Goal: Task Accomplishment & Management: Use online tool/utility

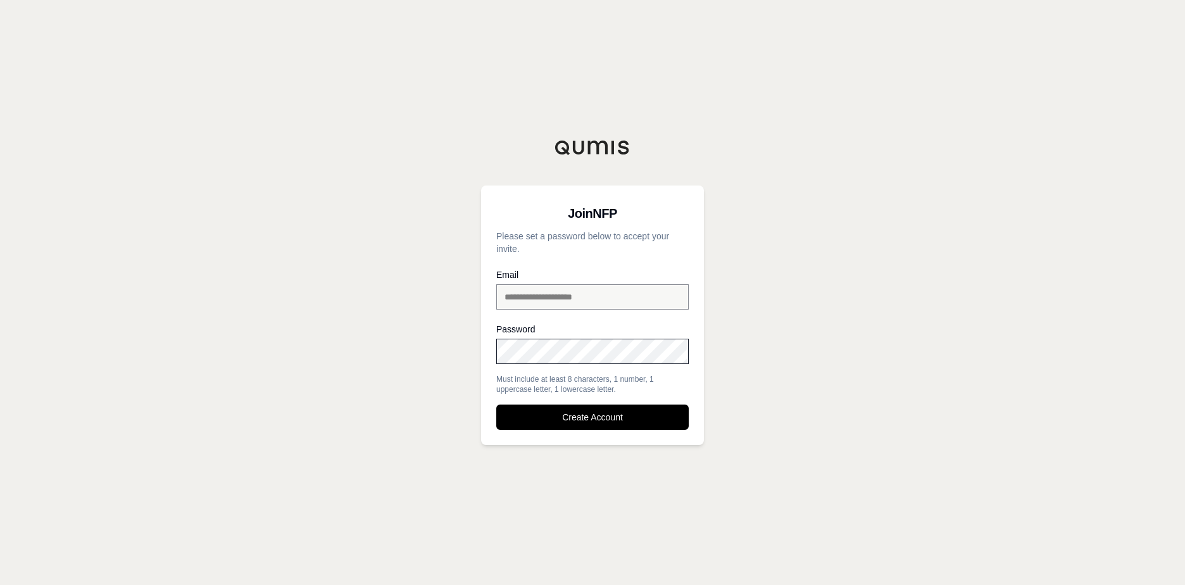
click at [815, 382] on div "**********" at bounding box center [592, 292] width 1185 height 585
click at [579, 427] on button "Create Account" at bounding box center [592, 416] width 192 height 25
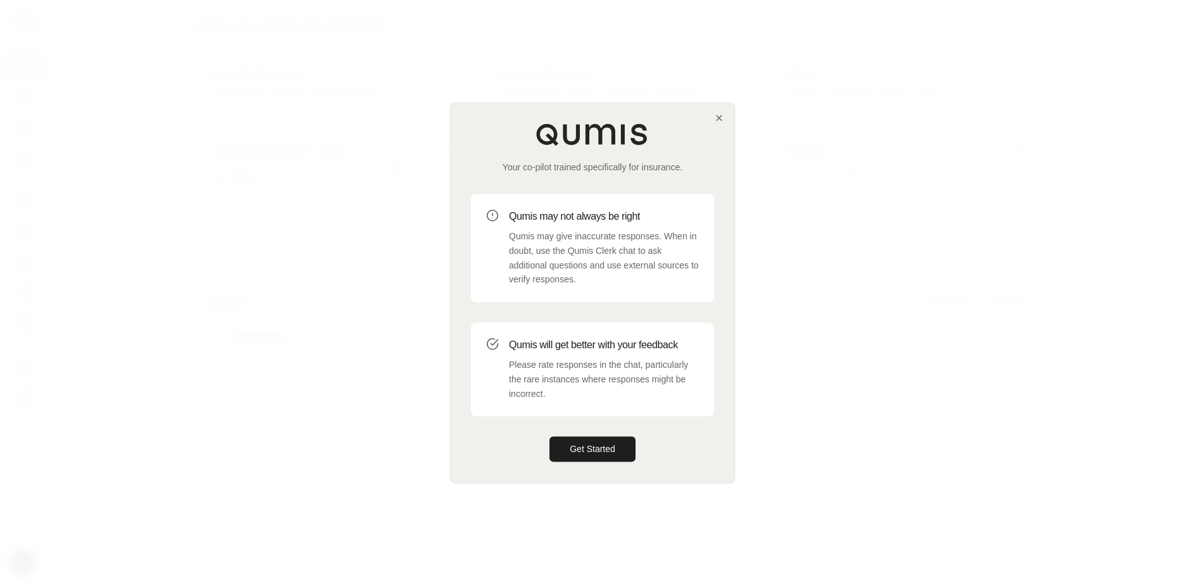
click at [1058, 96] on div at bounding box center [592, 292] width 1185 height 585
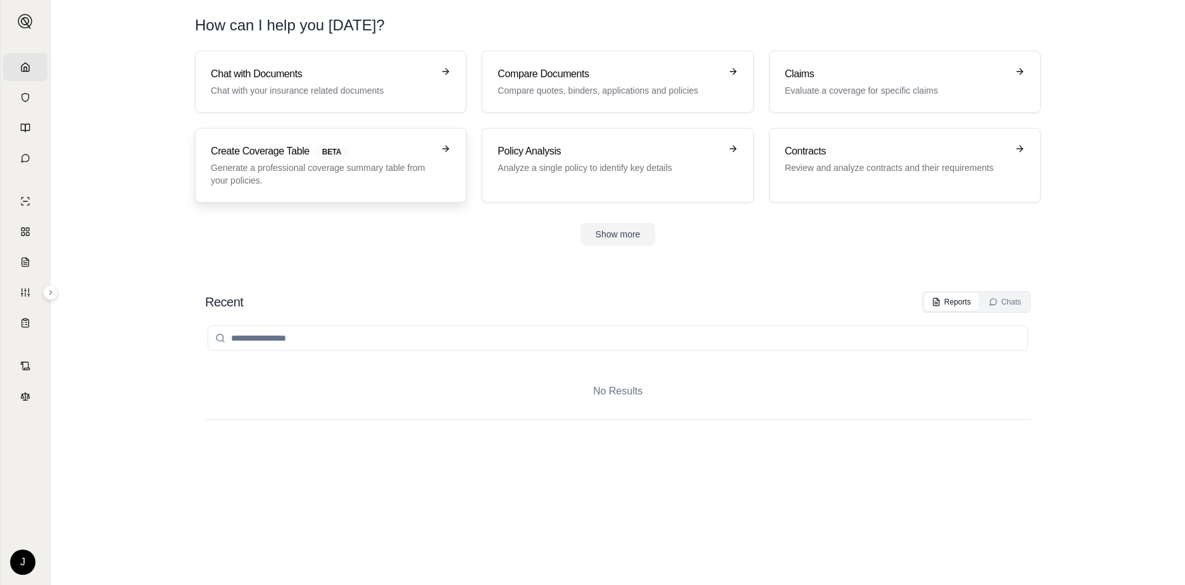
click at [240, 162] on p "Generate a professional coverage summary table from your policies." at bounding box center [322, 173] width 222 height 25
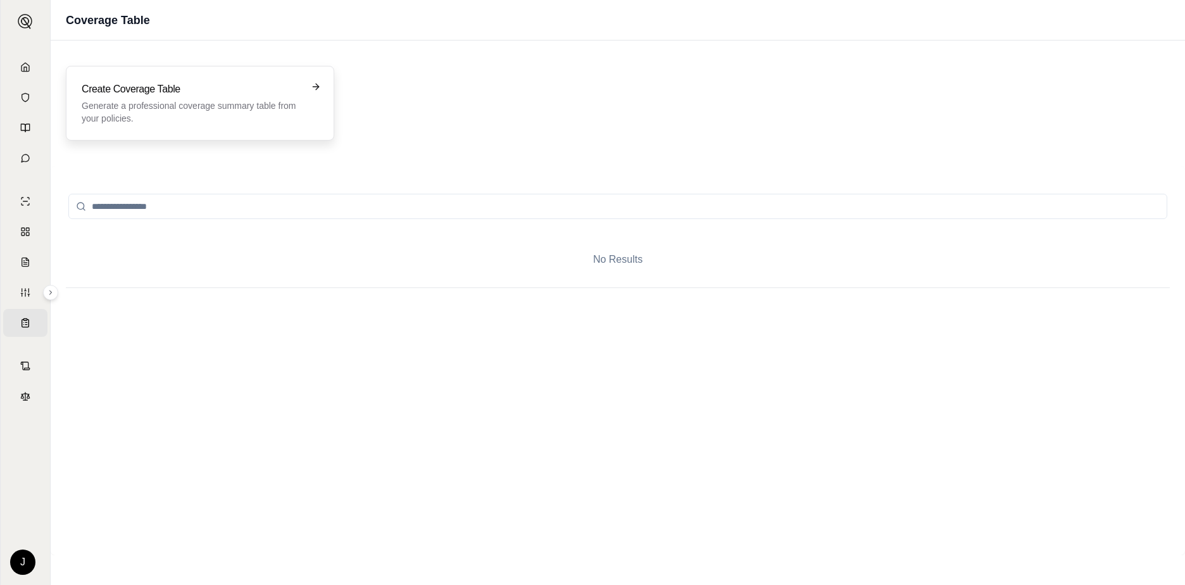
click at [233, 112] on p "Generate a professional coverage summary table from your policies." at bounding box center [191, 111] width 219 height 25
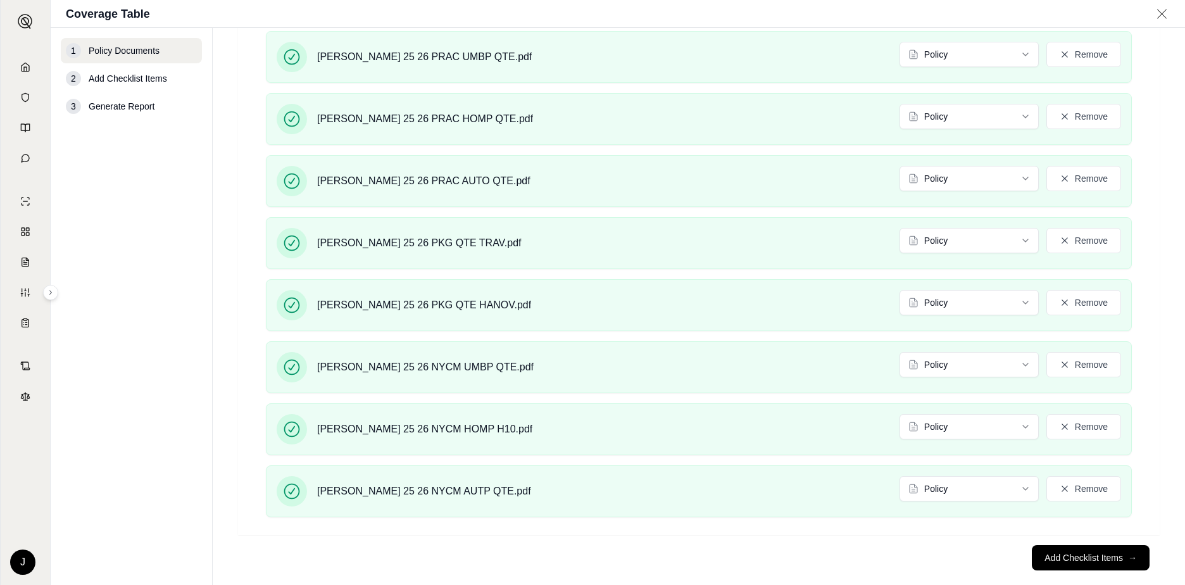
scroll to position [258, 0]
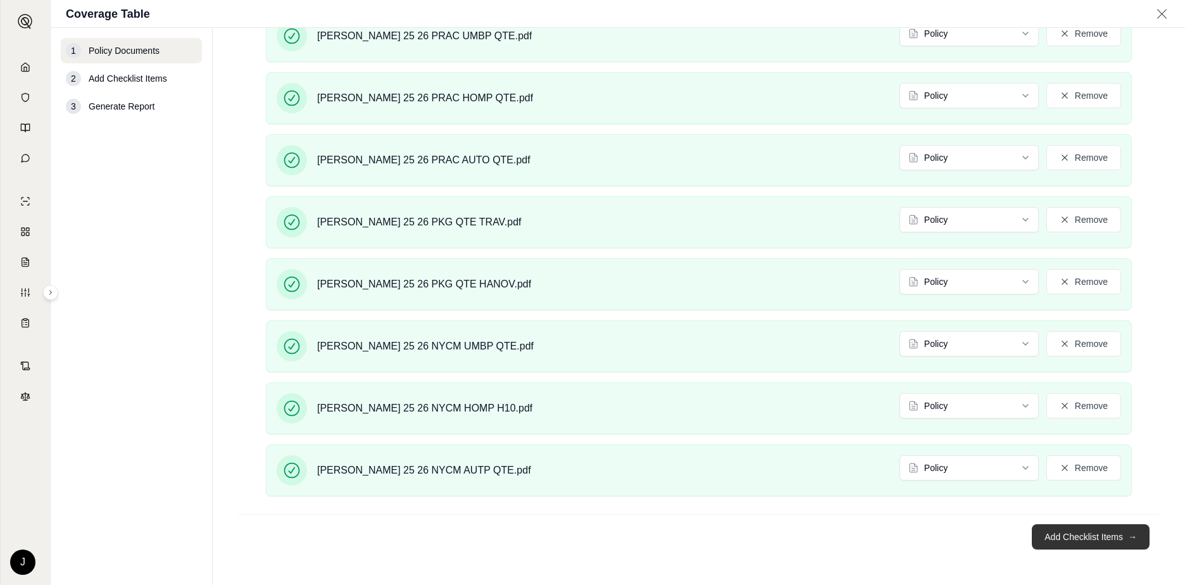
click at [1039, 533] on button "Add Checklist Items →" at bounding box center [1091, 536] width 118 height 25
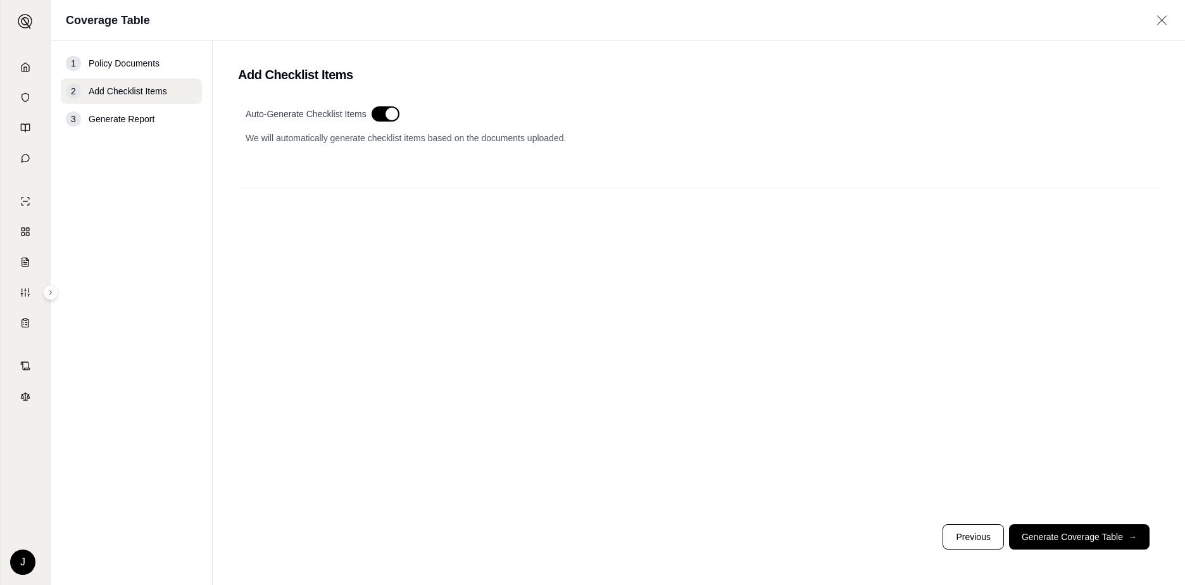
scroll to position [0, 0]
click at [1093, 543] on button "Generate Coverage Table →" at bounding box center [1079, 536] width 141 height 25
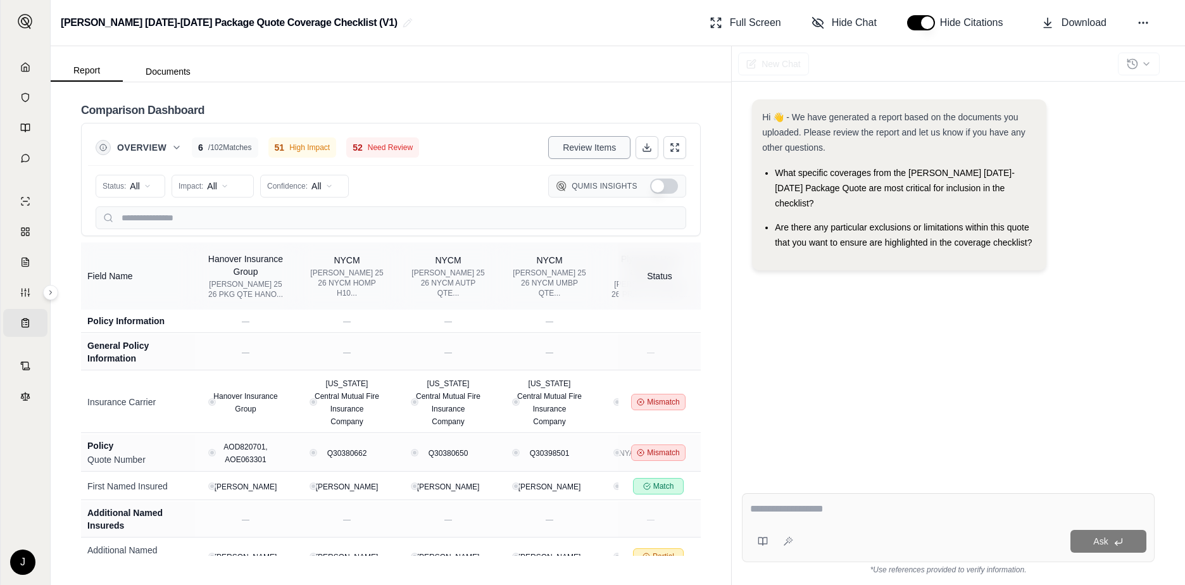
click at [596, 153] on span "Review Items" at bounding box center [589, 147] width 53 height 13
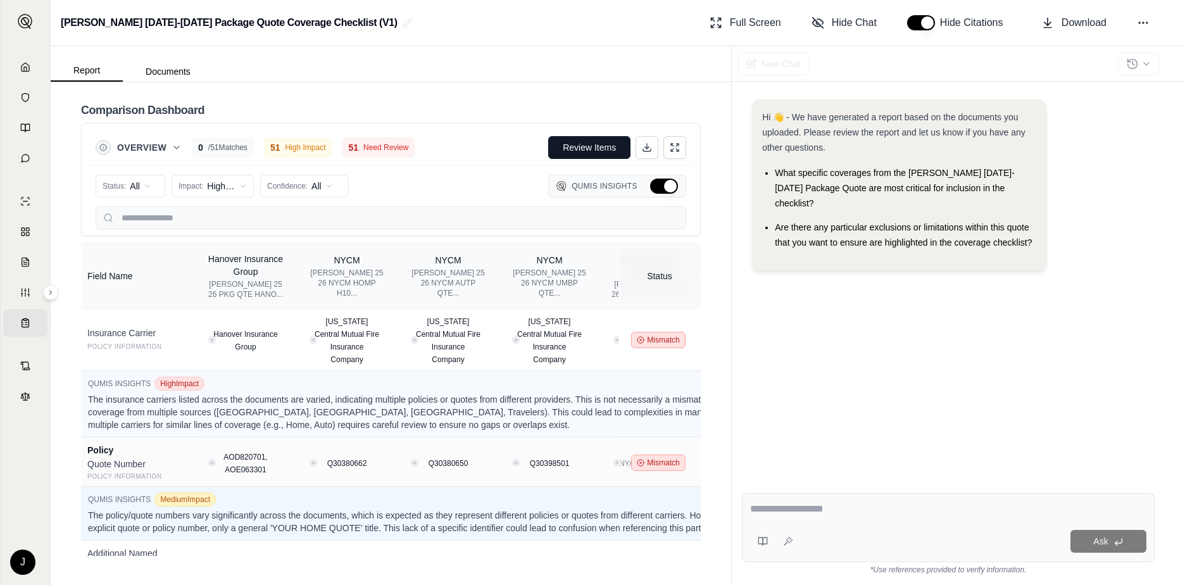
click at [616, 281] on div "[PERSON_NAME] 25 26 PRAC AUTO QTE..." at bounding box center [650, 289] width 78 height 20
click at [663, 272] on th "Status" at bounding box center [659, 275] width 82 height 67
click at [611, 279] on div "[PERSON_NAME] 25 26 PRAC AUTO QTE..." at bounding box center [650, 289] width 78 height 20
click at [640, 336] on icon at bounding box center [641, 340] width 8 height 8
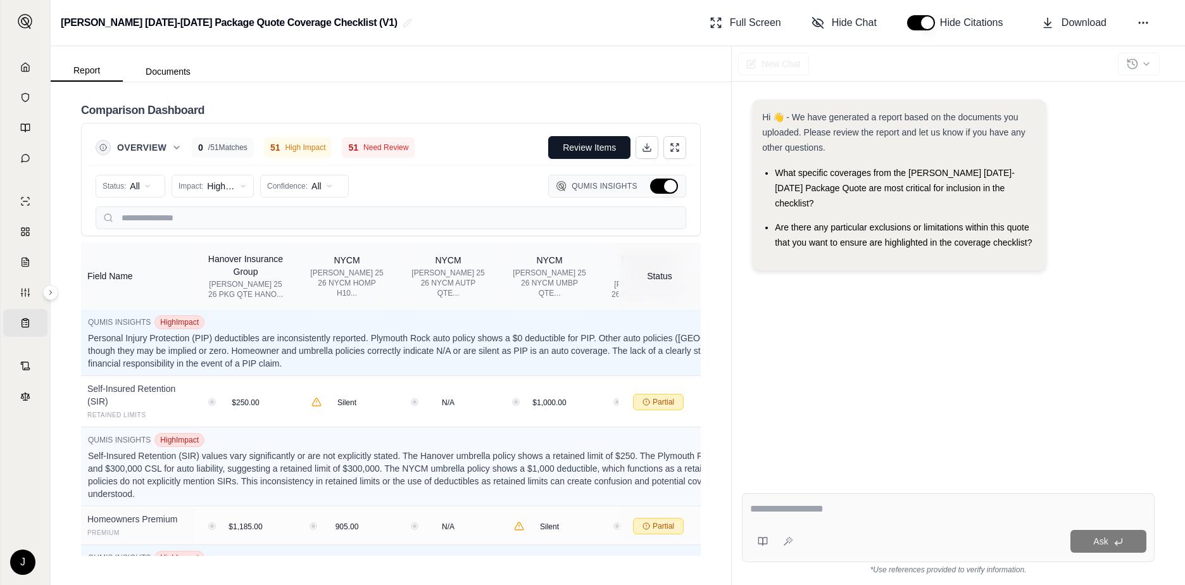
scroll to position [2579, 0]
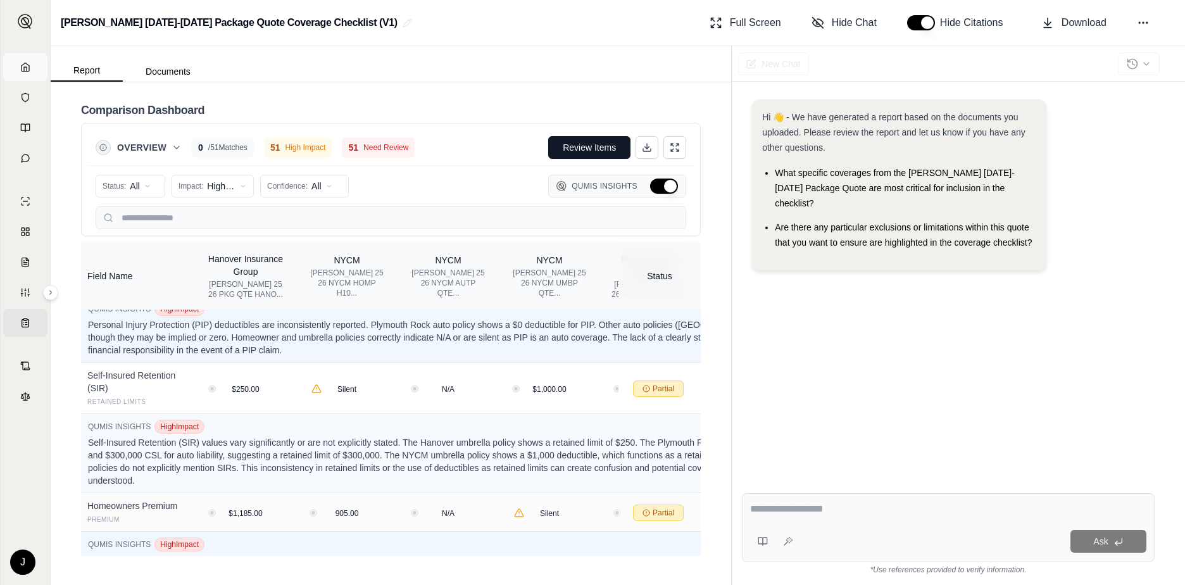
click at [26, 65] on icon at bounding box center [25, 67] width 10 height 10
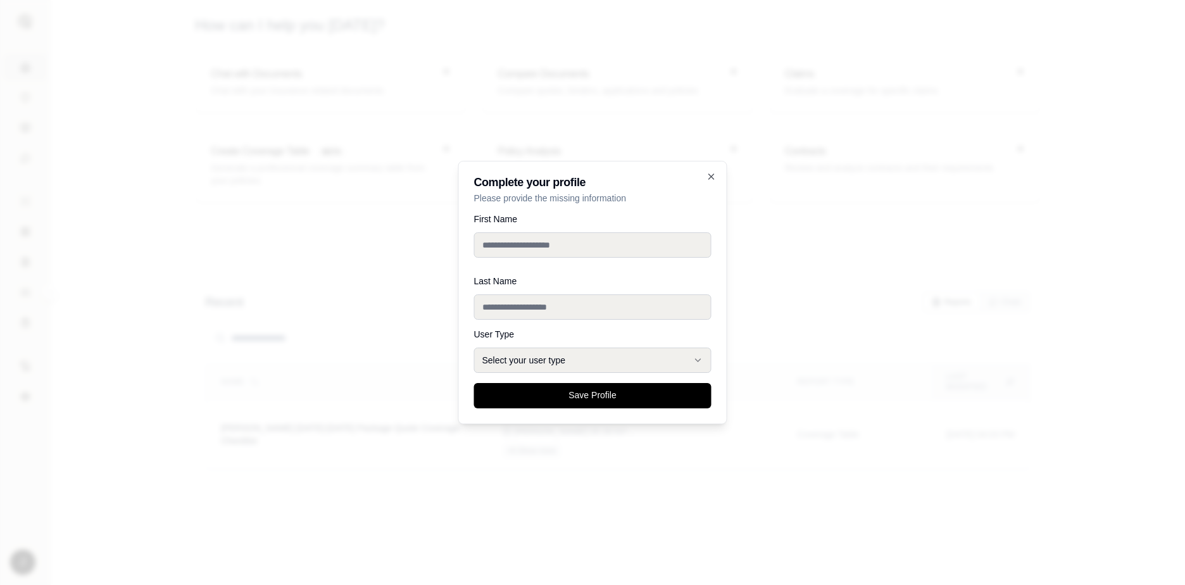
type input "*"
type input "******"
click at [529, 303] on input "Last Name" at bounding box center [592, 306] width 237 height 25
type input "******"
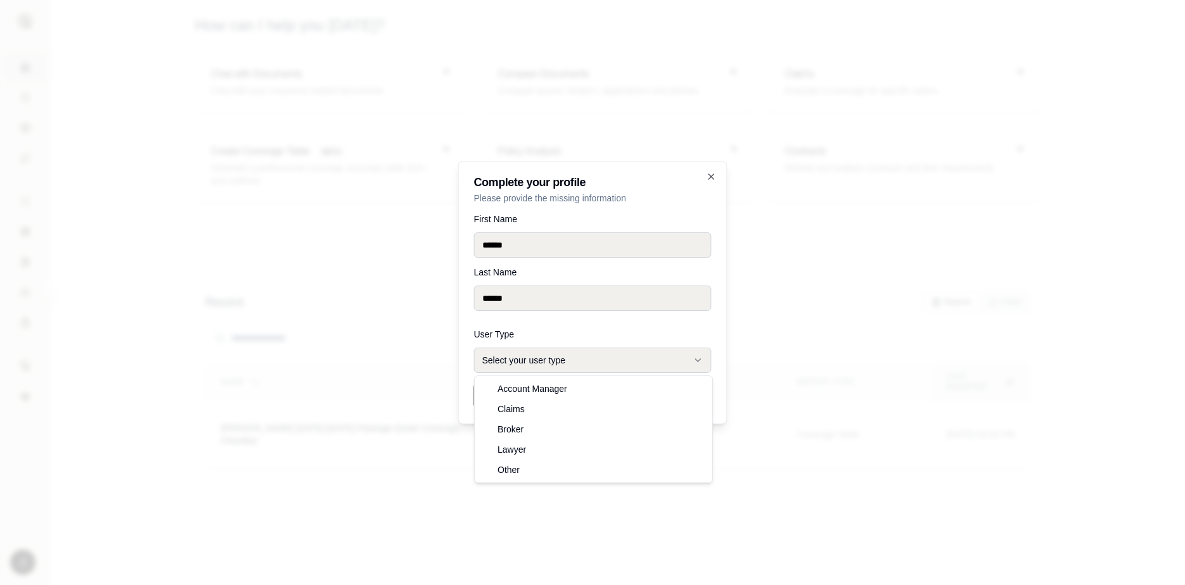
click at [518, 360] on button "Select your user type" at bounding box center [592, 360] width 237 height 25
select select "*****"
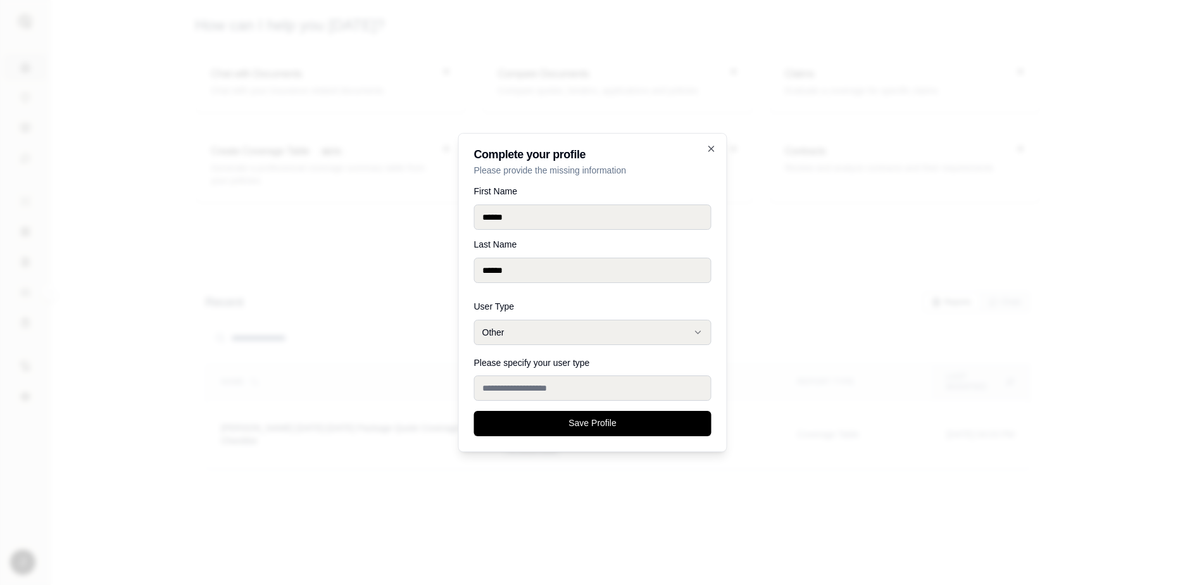
click at [502, 396] on input "Please specify your user type" at bounding box center [592, 387] width 237 height 25
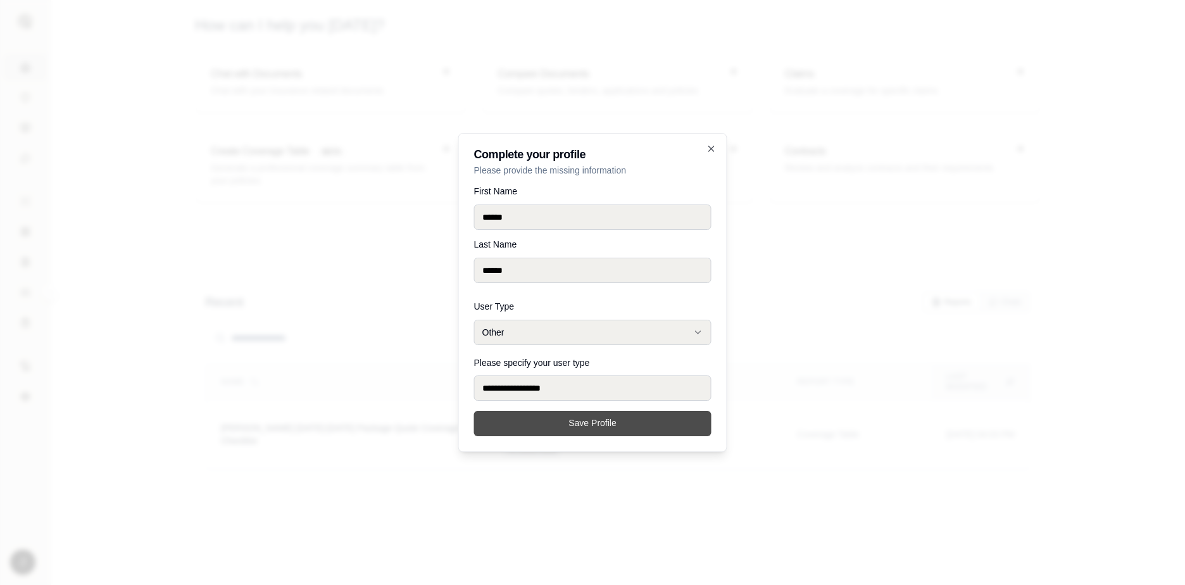
type input "**********"
click at [574, 420] on button "Save Profile" at bounding box center [592, 423] width 237 height 25
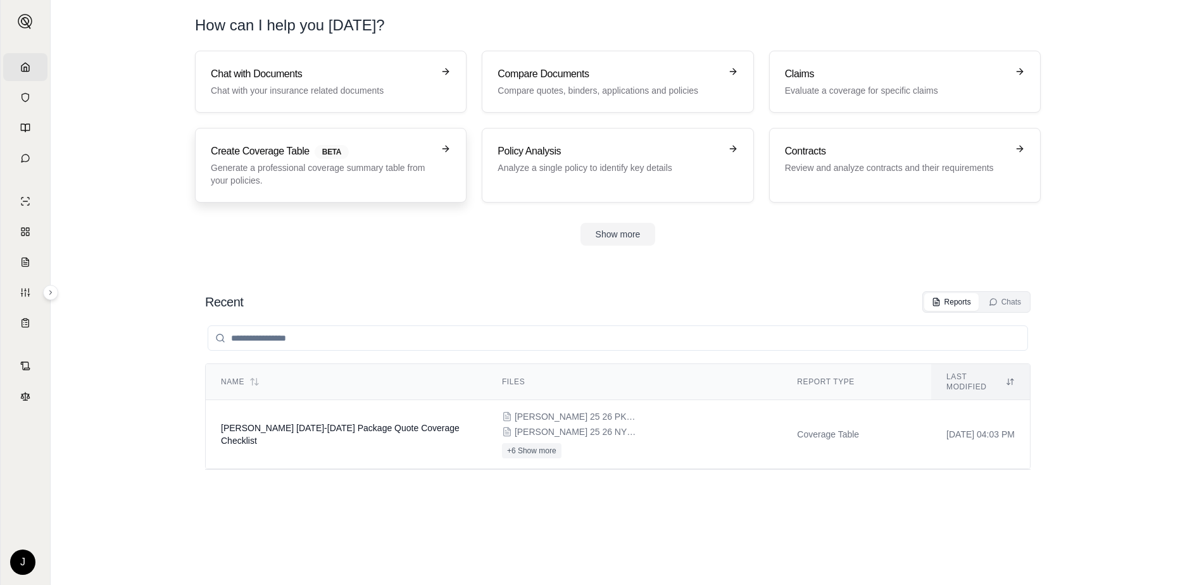
click at [258, 158] on h3 "Create Coverage Table BETA" at bounding box center [322, 151] width 222 height 15
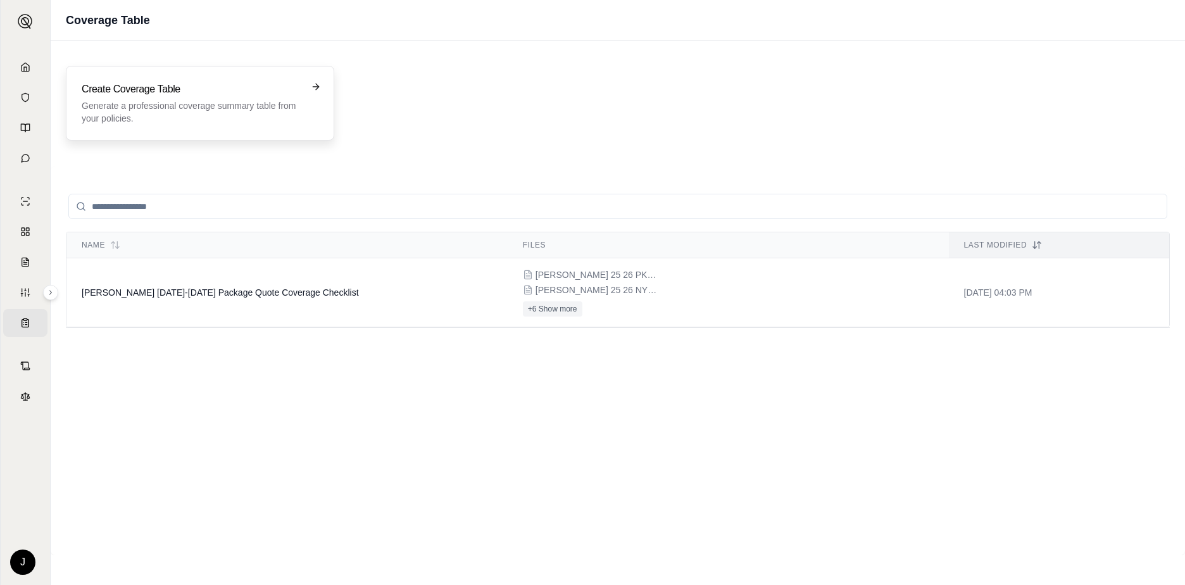
click at [279, 100] on p "Generate a professional coverage summary table from your policies." at bounding box center [191, 111] width 219 height 25
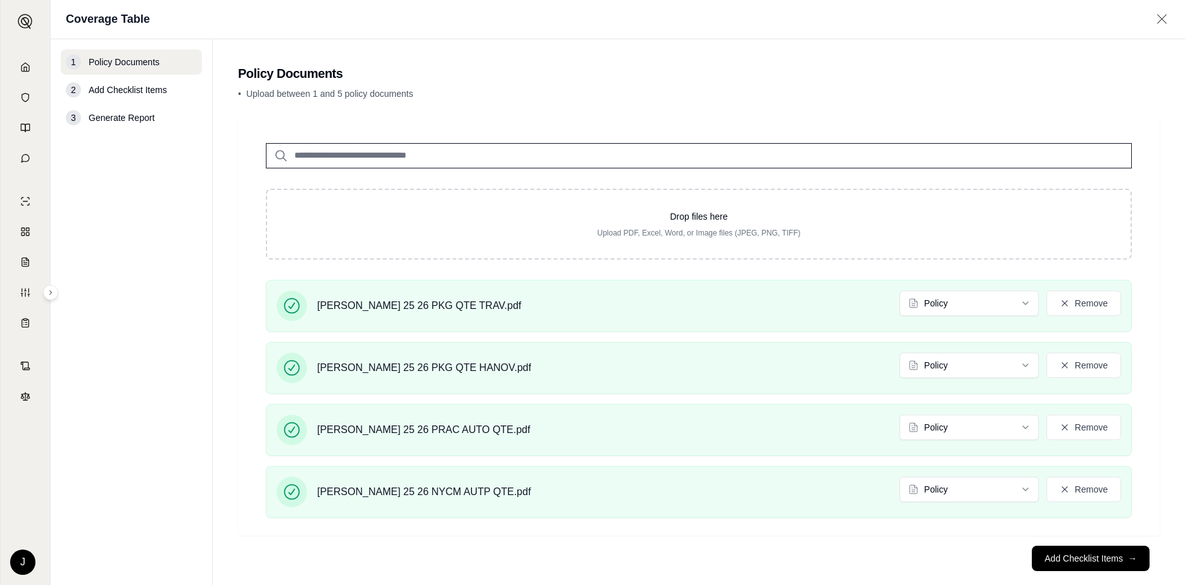
scroll to position [22, 0]
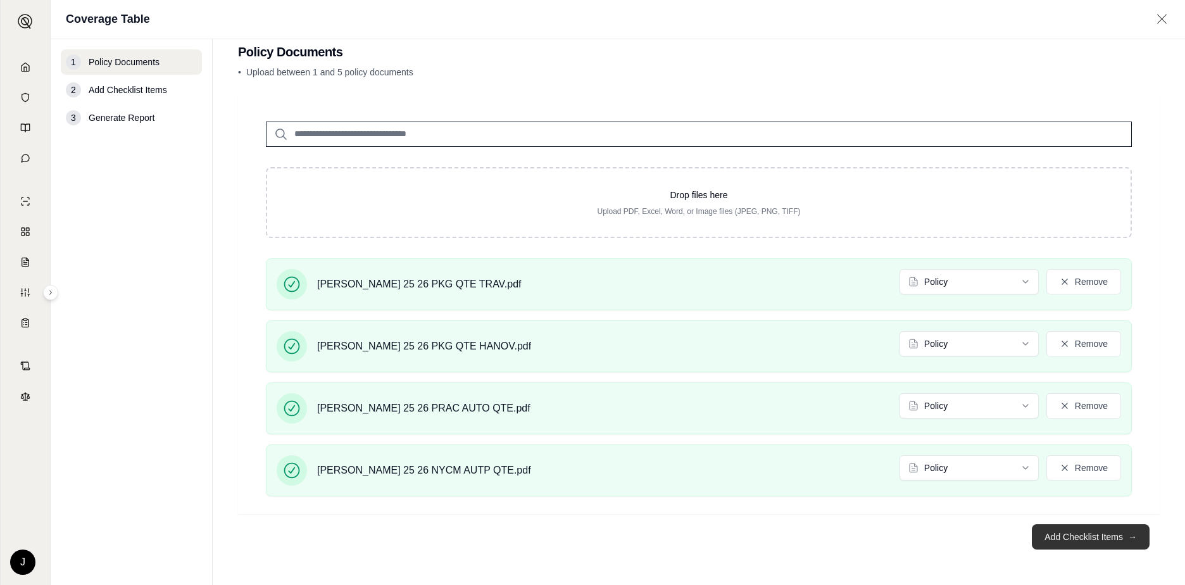
click at [1081, 536] on button "Add Checklist Items →" at bounding box center [1091, 536] width 118 height 25
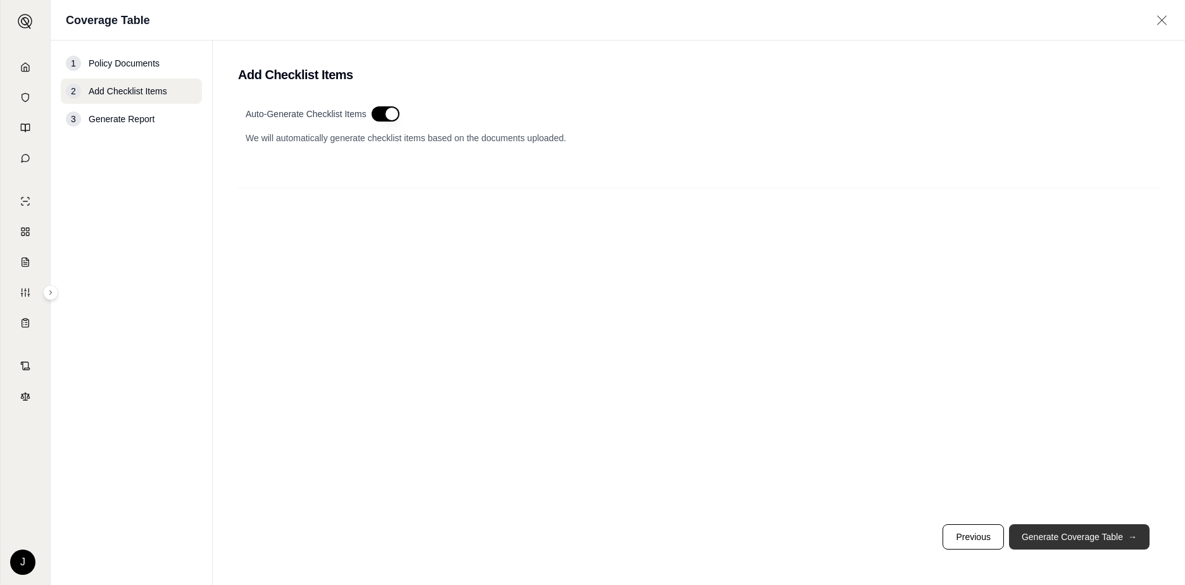
scroll to position [0, 0]
click at [1072, 540] on button "Generate Coverage Table →" at bounding box center [1079, 536] width 141 height 25
